Goal: Find specific page/section: Find specific page/section

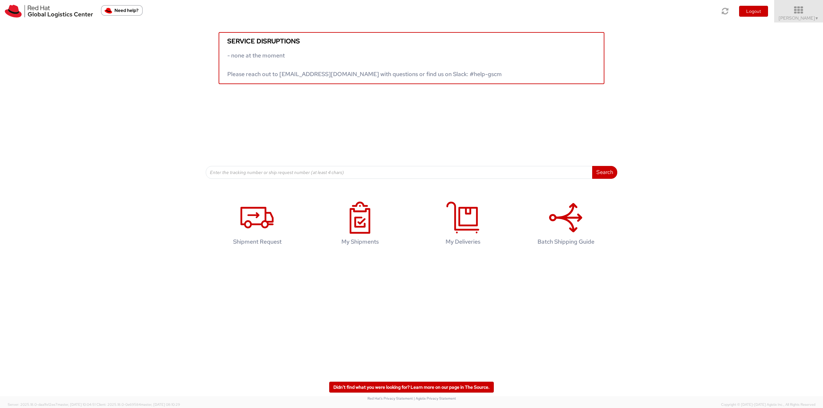
click at [792, 22] on link "[PERSON_NAME] ▼" at bounding box center [798, 11] width 49 height 22
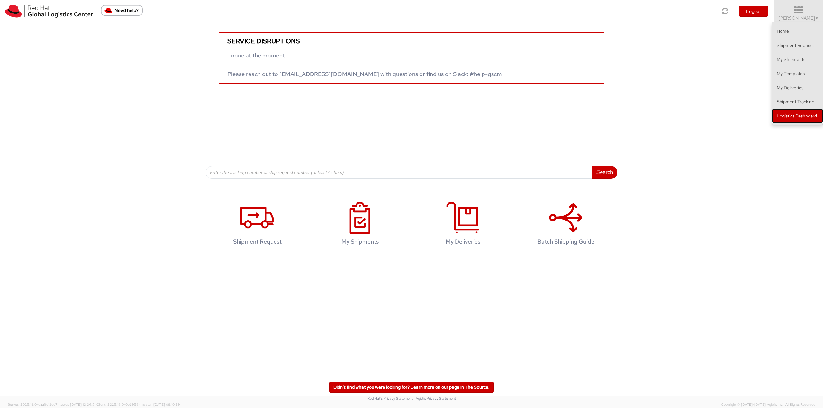
click at [794, 114] on link "Logistics Dashboard" at bounding box center [797, 116] width 51 height 14
